Goal: Find specific page/section: Find specific page/section

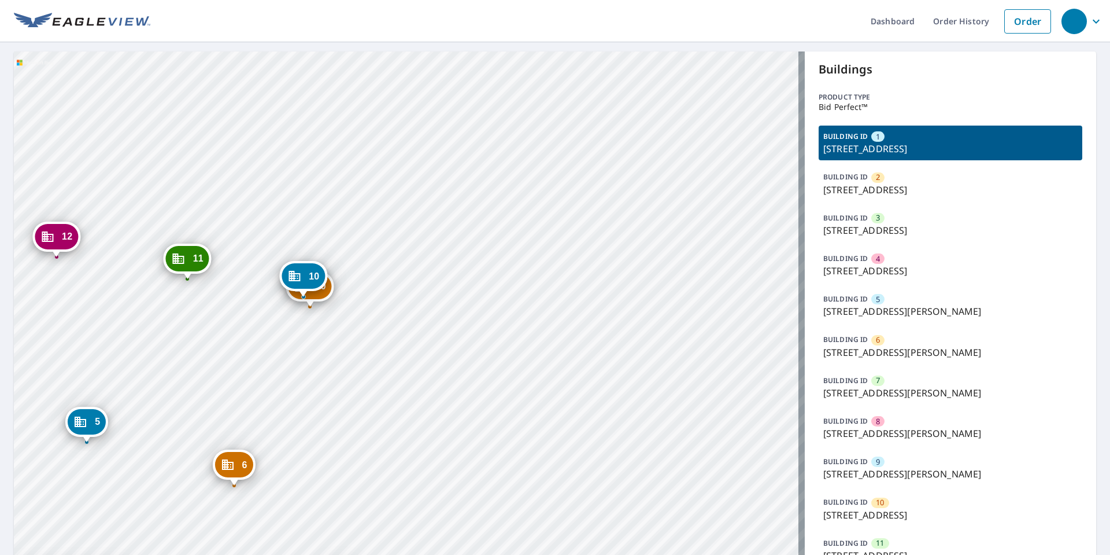
click at [875, 508] on p "125 Tristant Dr, Telluride, CO, 81435" at bounding box center [950, 515] width 254 height 14
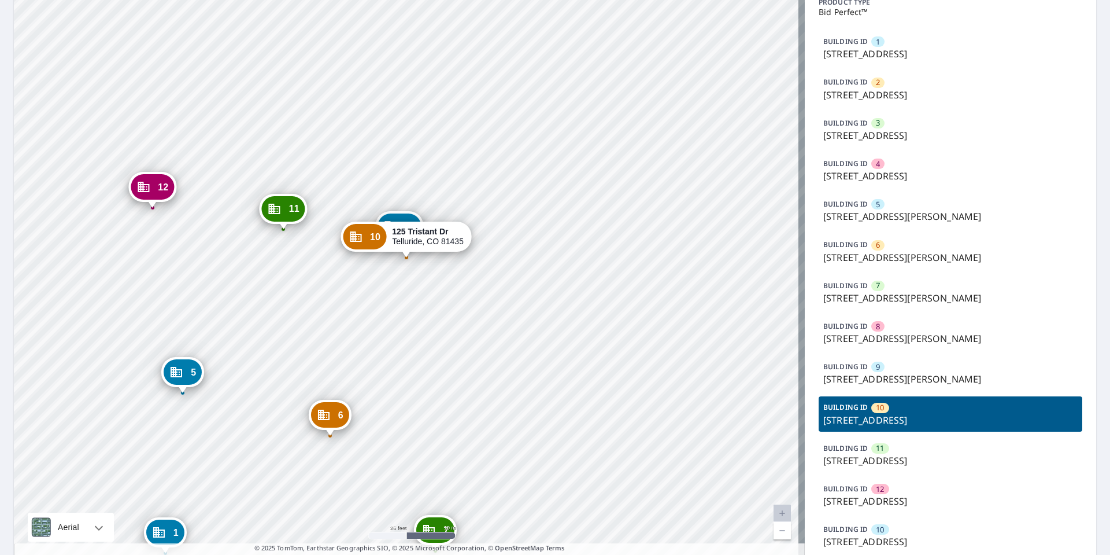
scroll to position [116, 0]
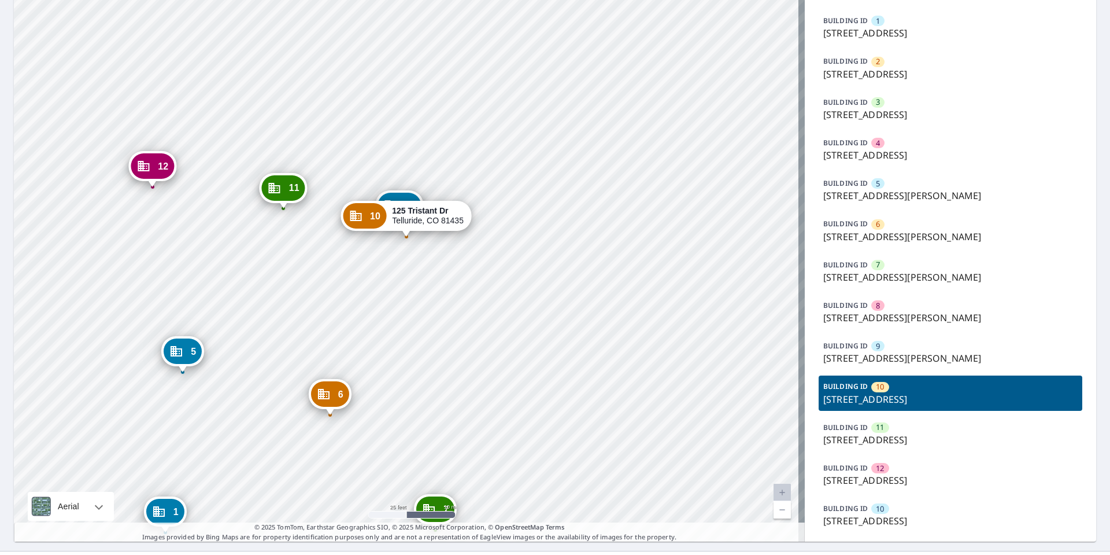
click at [863, 510] on div "BUILDING ID 10 125 Tristant Dr, Telluride, CO, 81435" at bounding box center [951, 514] width 264 height 35
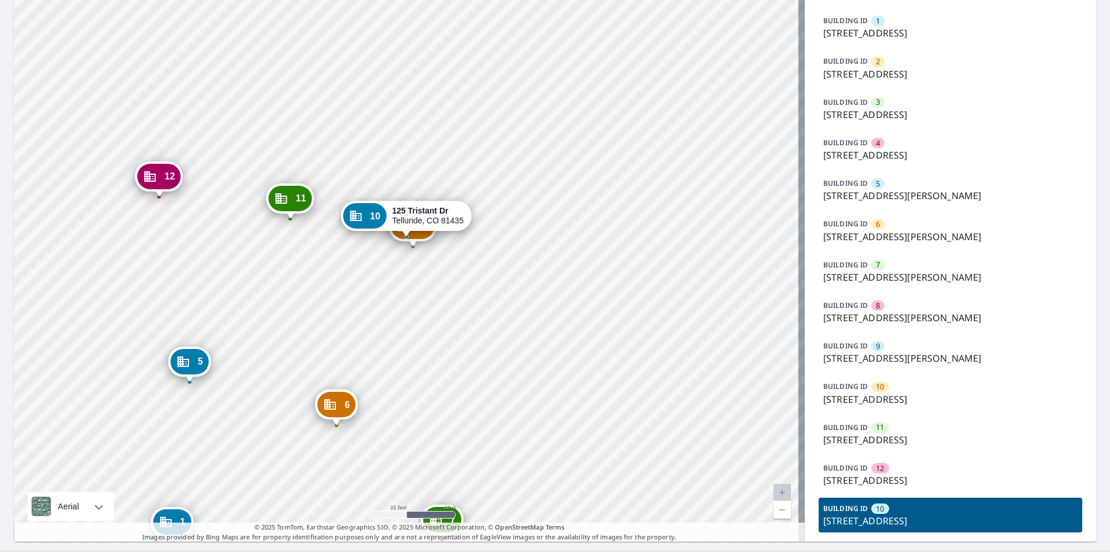
click at [69, 273] on div "1 112 Tristant Dr Telluride, CO 81435 2 106 Tristant Dr Telluride, CO 81435 3 1…" at bounding box center [409, 238] width 791 height 605
drag, startPoint x: 263, startPoint y: 344, endPoint x: 371, endPoint y: 213, distance: 170.1
click at [369, 213] on div "1 112 Tristant Dr Telluride, CO 81435 2 106 Tristant Dr Telluride, CO 81435 3 1…" at bounding box center [409, 238] width 791 height 605
